Goal: Check status: Check status

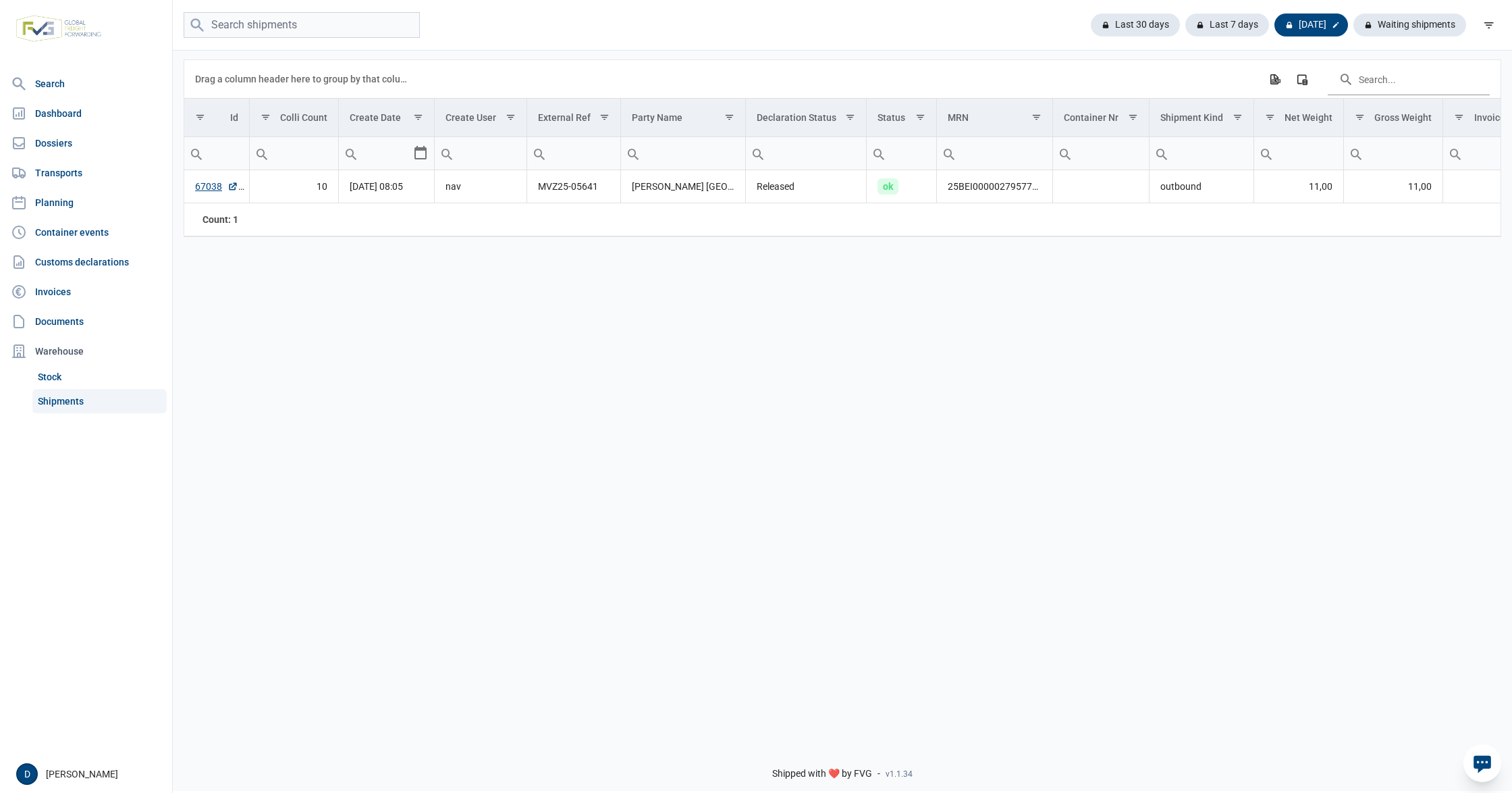
click at [1306, 22] on div "[DATE]" at bounding box center [1310, 25] width 73 height 23
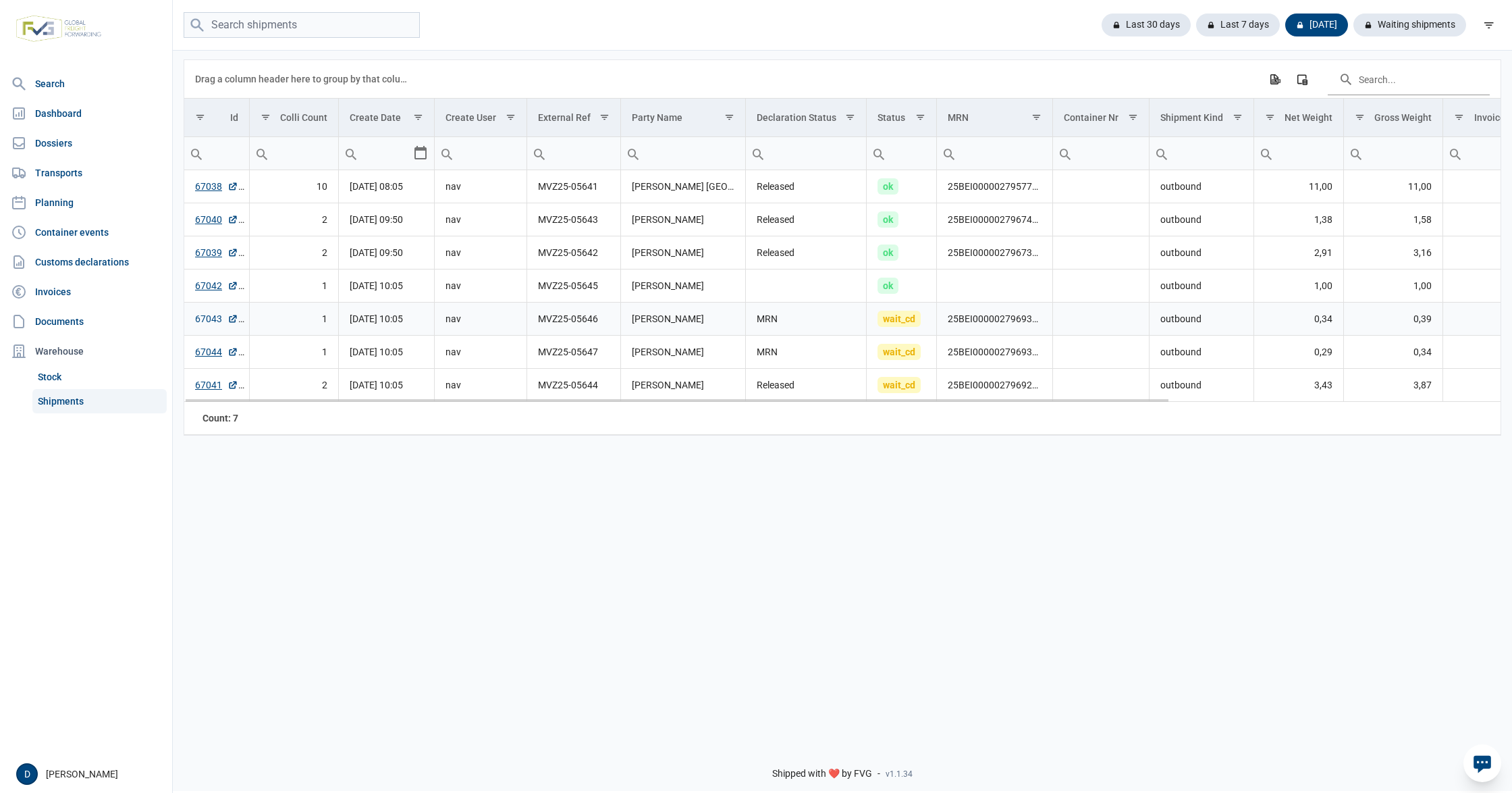
click at [218, 320] on link "67043" at bounding box center [217, 318] width 43 height 14
click at [1404, 22] on div "Waiting shipments" at bounding box center [1404, 25] width 123 height 23
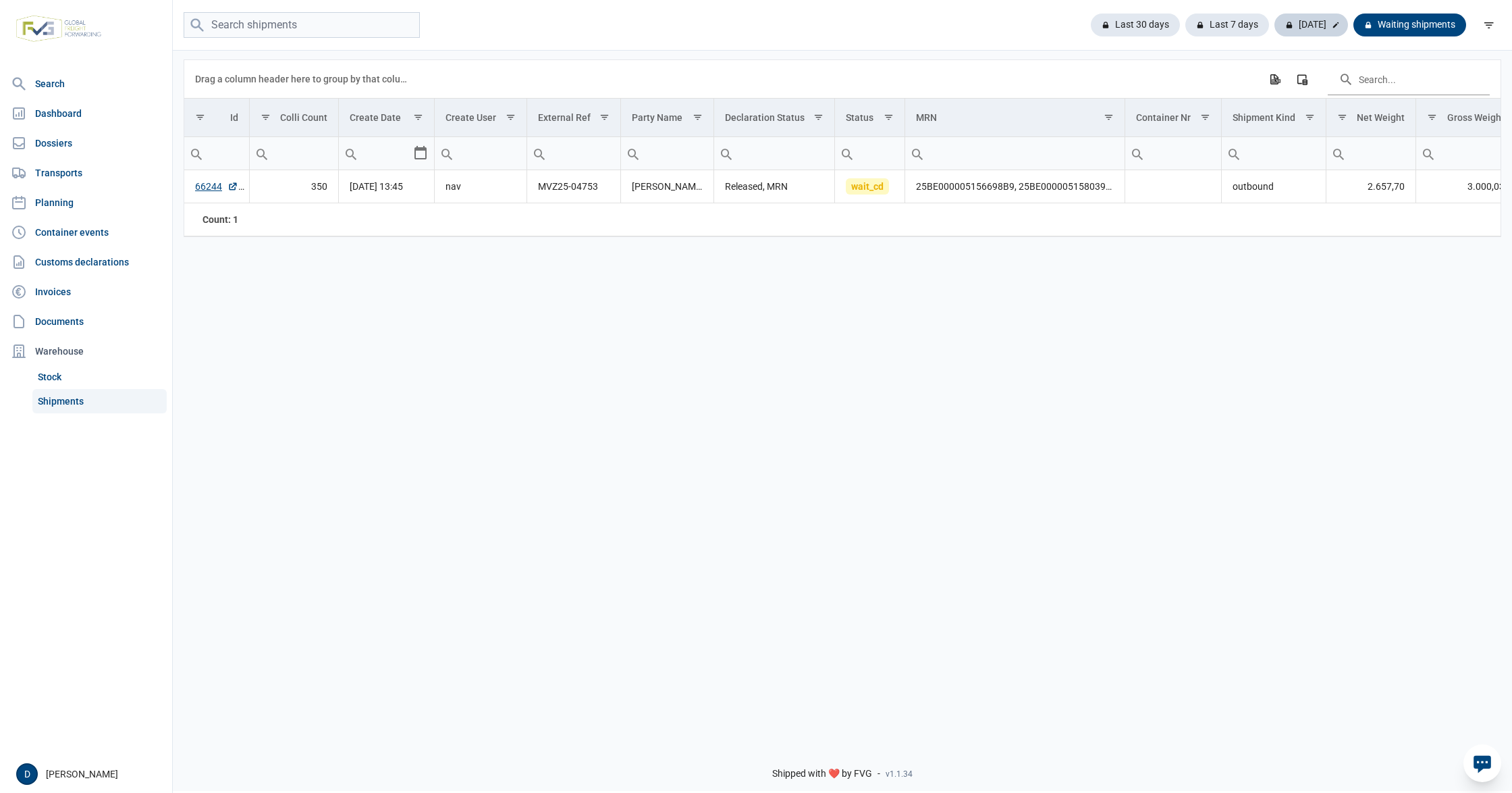
click at [1323, 23] on div "[DATE]" at bounding box center [1310, 25] width 73 height 23
